Goal: Communication & Community: Answer question/provide support

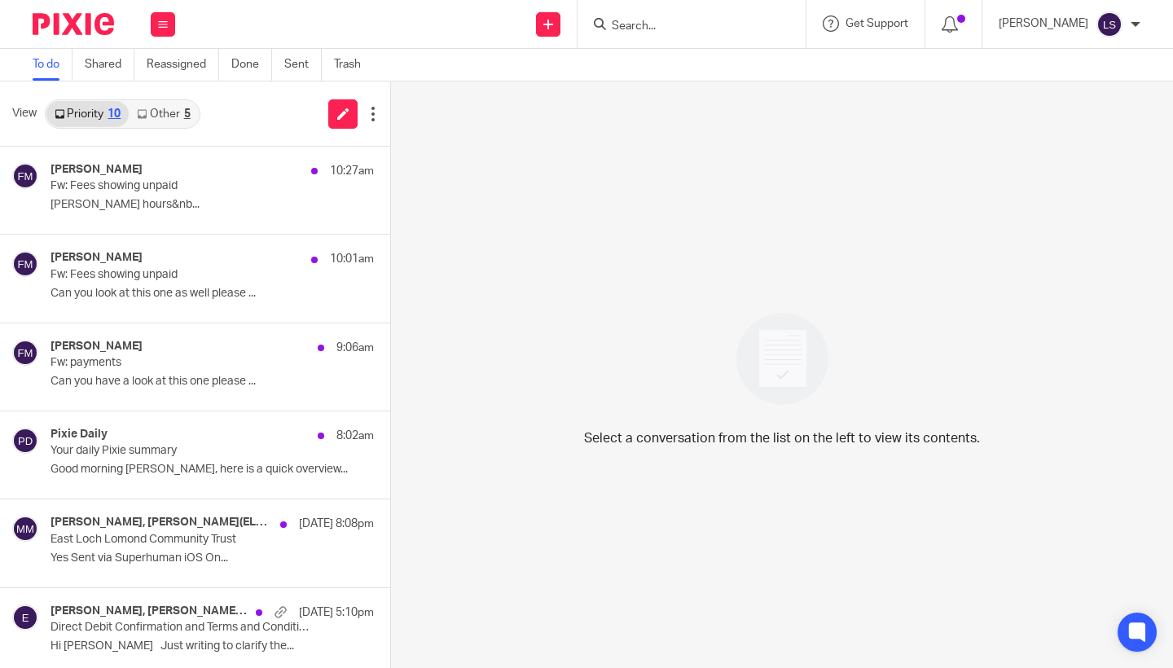
click at [676, 28] on input "Search" at bounding box center [683, 27] width 147 height 15
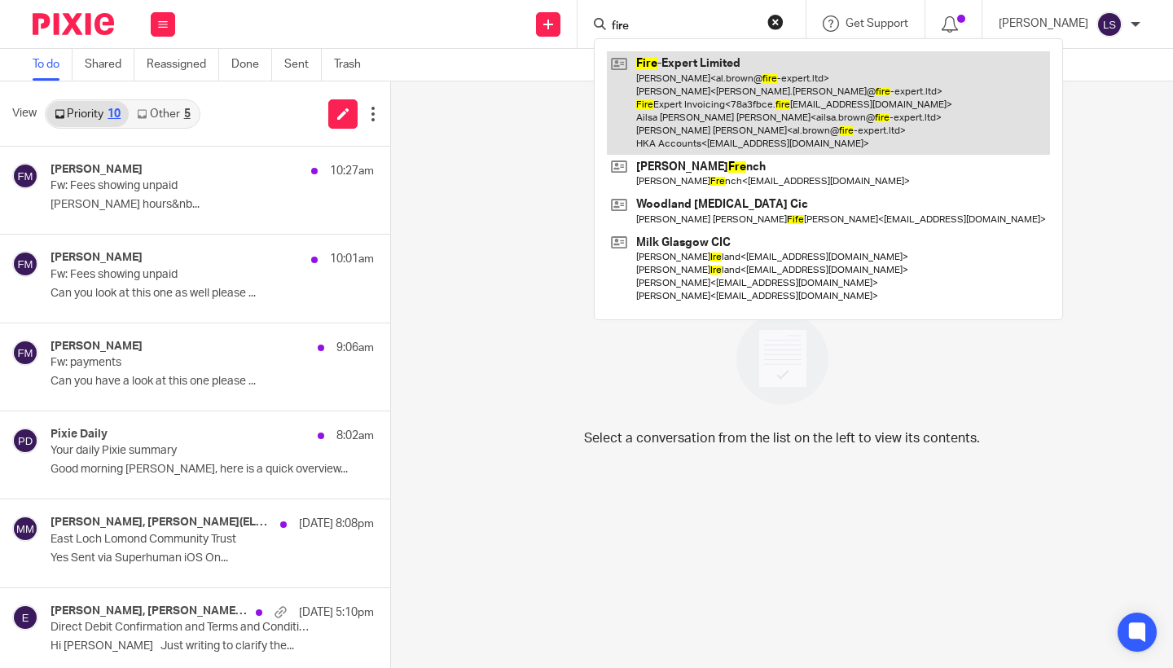
type input "fire"
click at [697, 87] on link at bounding box center [828, 102] width 443 height 103
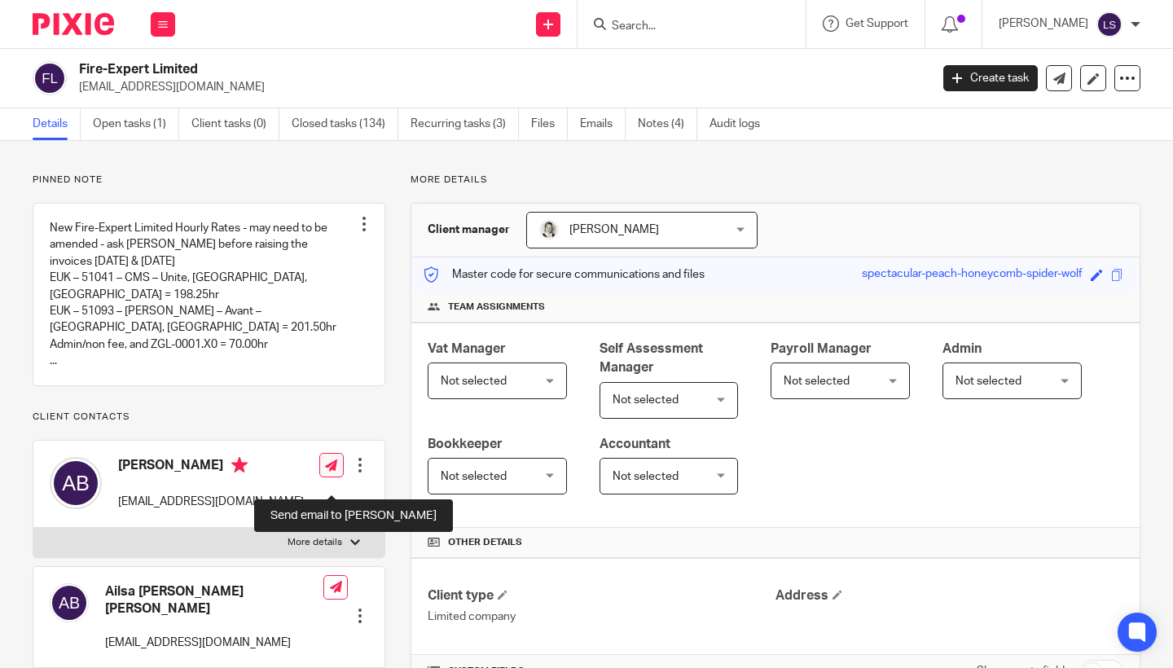
click at [331, 472] on icon at bounding box center [331, 466] width 12 height 12
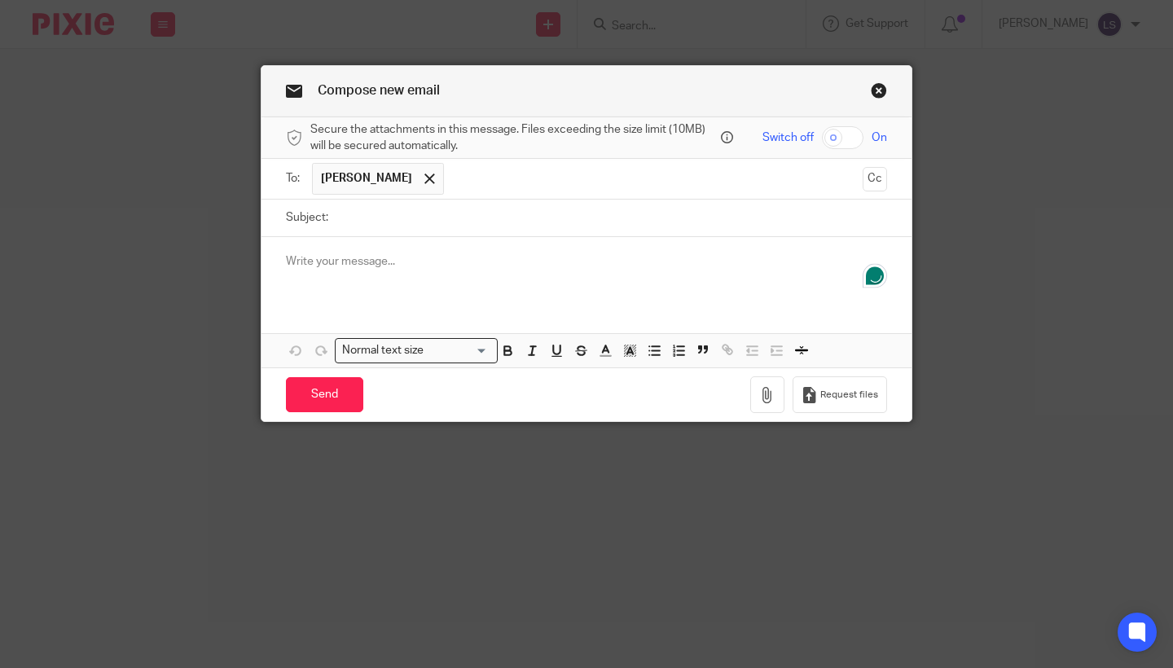
click at [403, 210] on input "Subject:" at bounding box center [612, 218] width 551 height 37
type input "Duplicated expense"
click at [407, 249] on div at bounding box center [587, 269] width 650 height 64
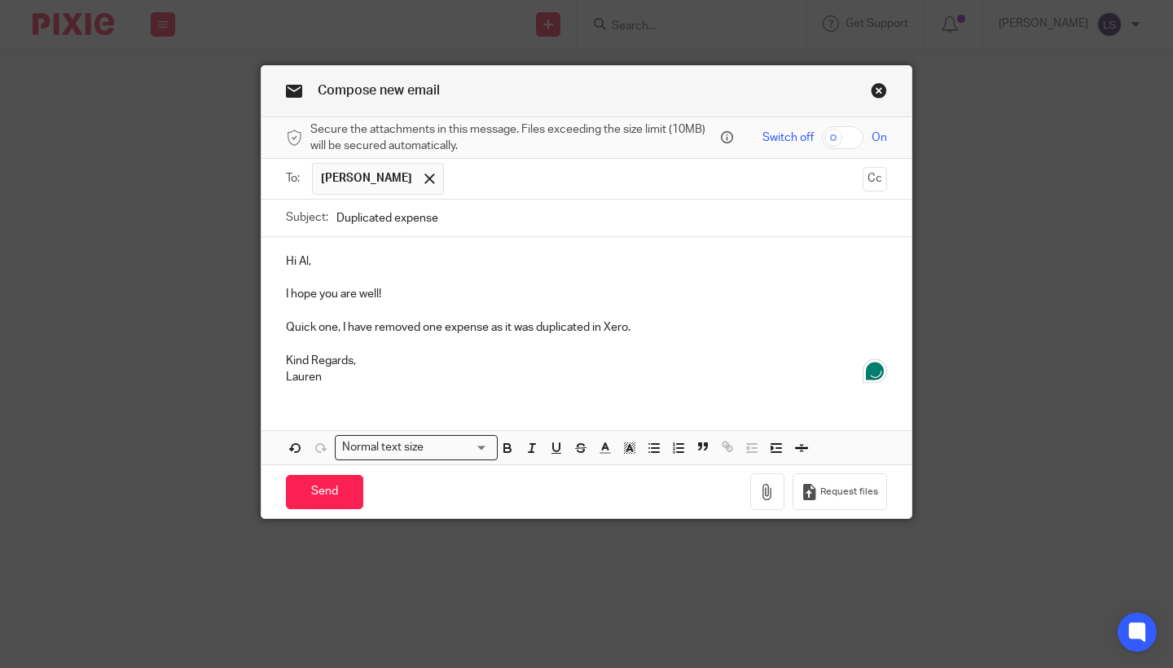
click at [648, 329] on p "Quick one, I have removed one expense as it was duplicated in Xero." at bounding box center [586, 327] width 601 height 16
click at [444, 328] on p "Quick one, I have removed one expense as it was duplicated in Xero (see attache…" at bounding box center [586, 327] width 601 height 16
click at [538, 329] on p "Quick one, I have removed one of thesenexpense as it was duplicated in Xero (se…" at bounding box center [586, 327] width 601 height 16
click at [535, 369] on p "Lauren" at bounding box center [586, 377] width 601 height 16
click at [511, 328] on p "Quick one, I have removed one of thesenexpenses as it was duplicated in Xero (s…" at bounding box center [586, 327] width 601 height 16
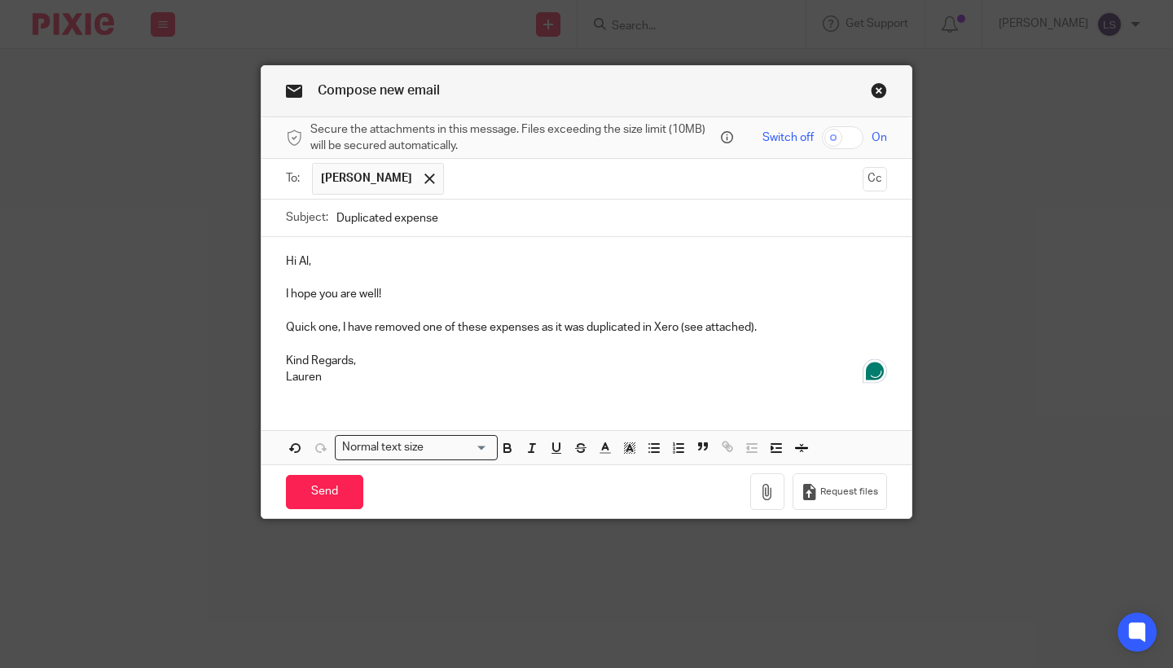
click at [502, 384] on div "Hi Al, I hope you are well! Quick one, I have removed one of these expenses as …" at bounding box center [587, 317] width 650 height 161
click at [760, 484] on icon "button" at bounding box center [767, 492] width 16 height 16
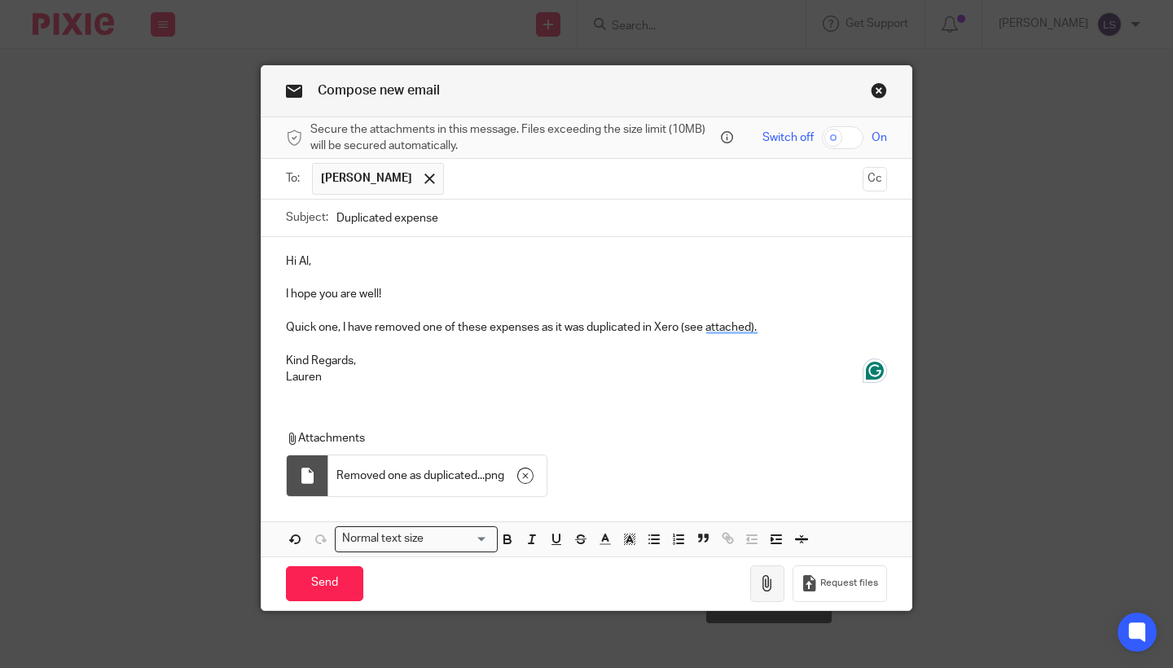
click at [760, 575] on icon "button" at bounding box center [767, 583] width 16 height 16
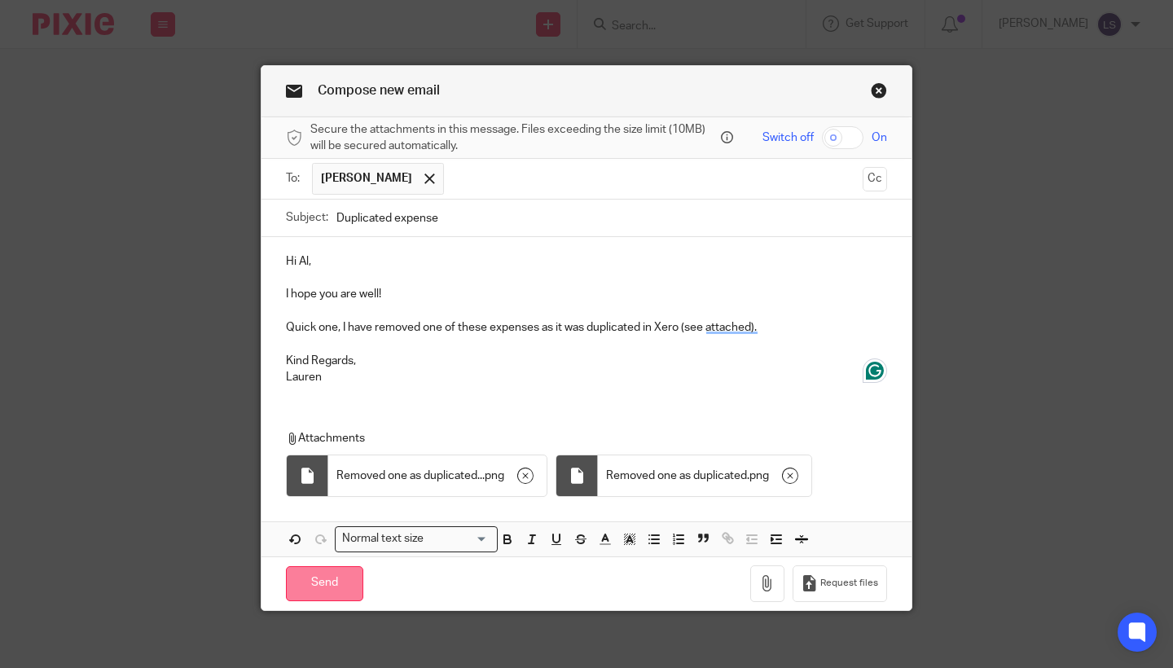
click at [328, 566] on input "Send" at bounding box center [324, 583] width 77 height 35
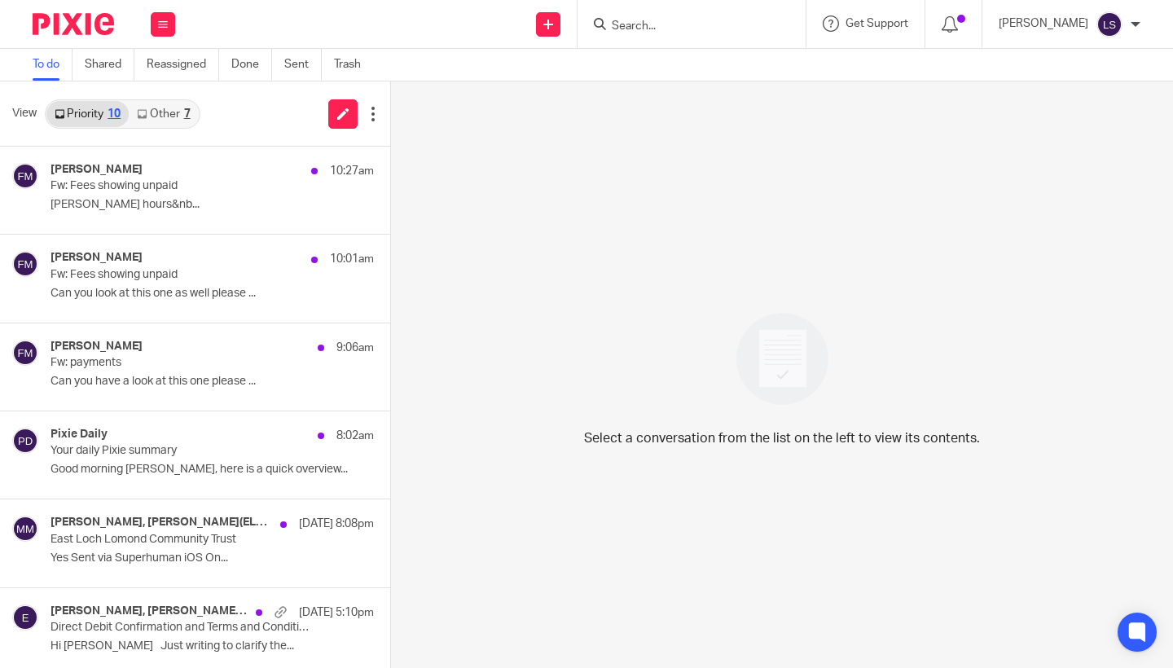
click at [181, 117] on link "Other 7" at bounding box center [163, 114] width 69 height 26
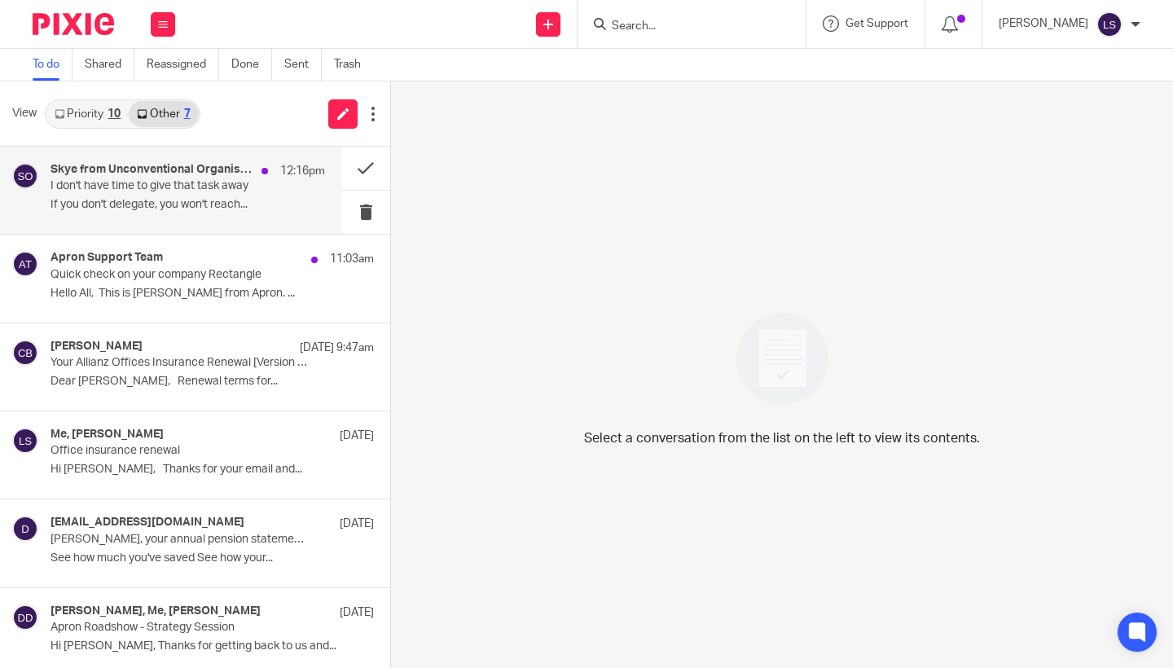
click at [117, 187] on p "I don't have time to give that task away" at bounding box center [161, 186] width 220 height 14
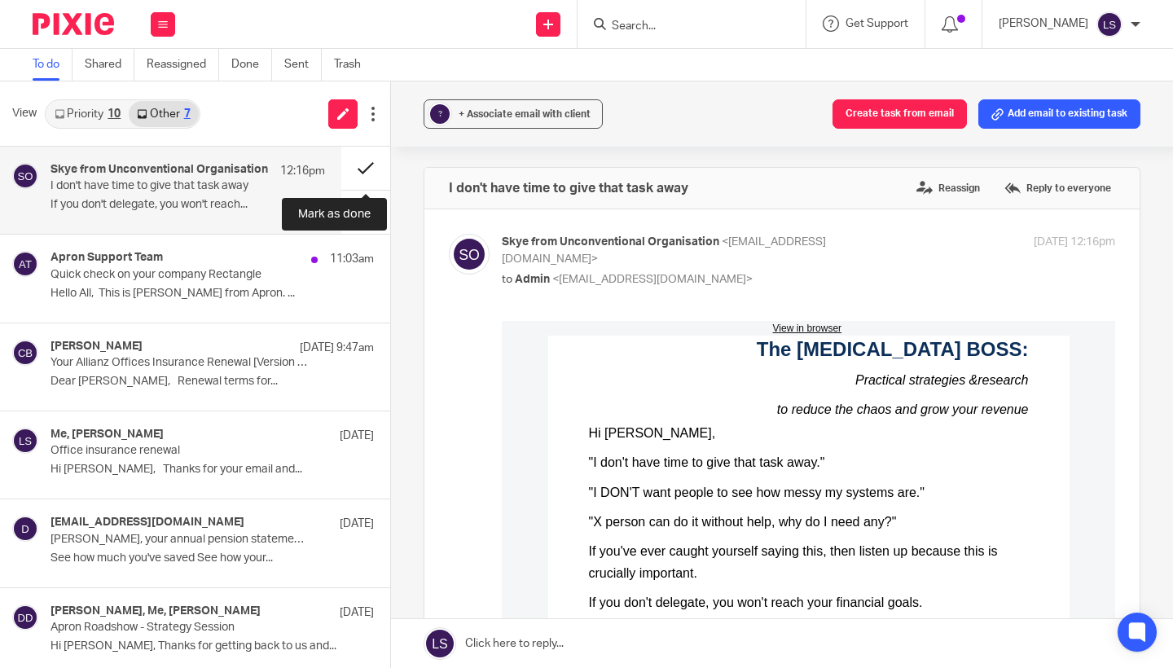
click at [359, 174] on button at bounding box center [365, 168] width 49 height 43
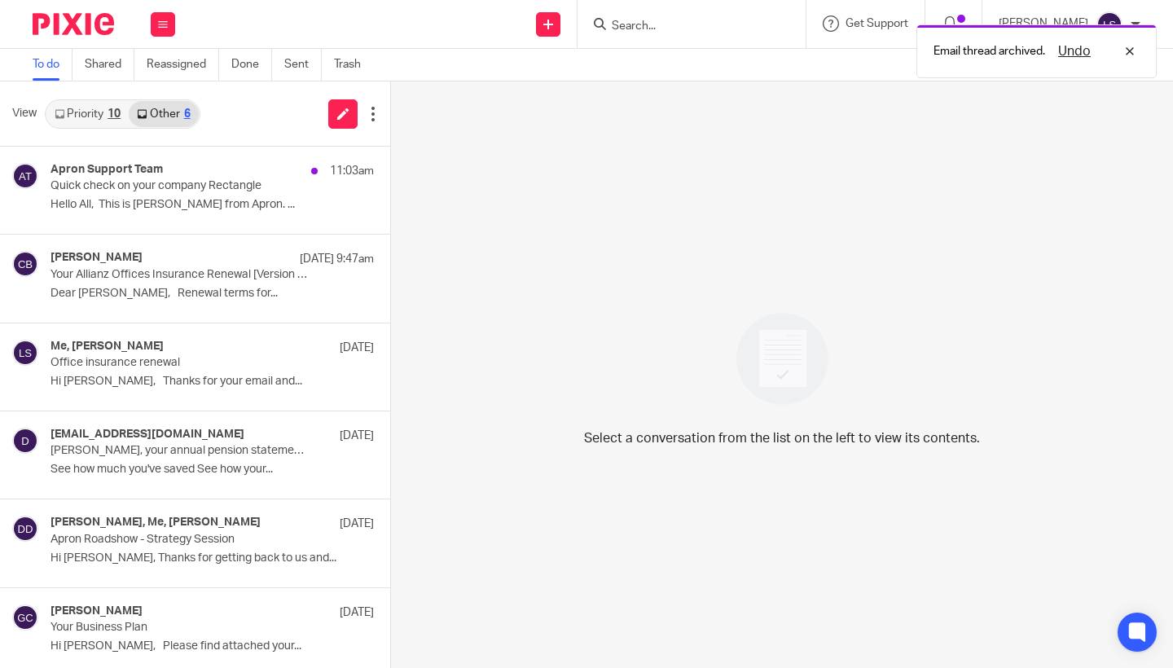
click at [120, 117] on div "10" at bounding box center [114, 113] width 13 height 11
